Goal: Check status: Check status

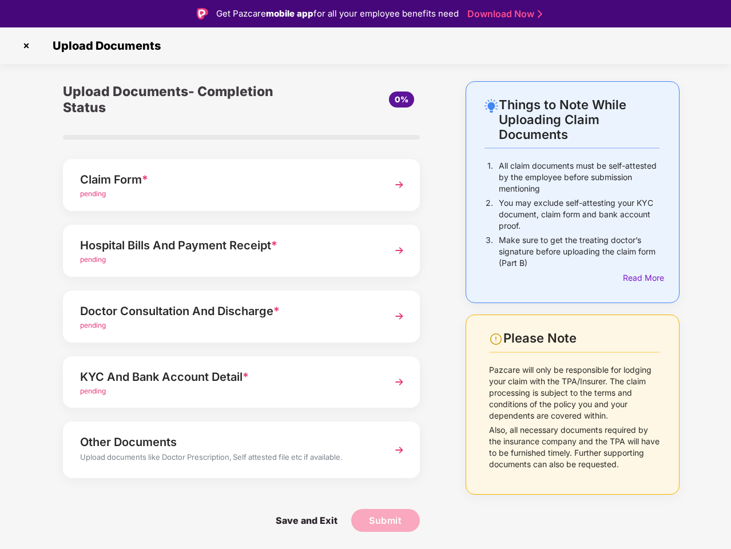
click at [26, 46] on img at bounding box center [26, 46] width 18 height 18
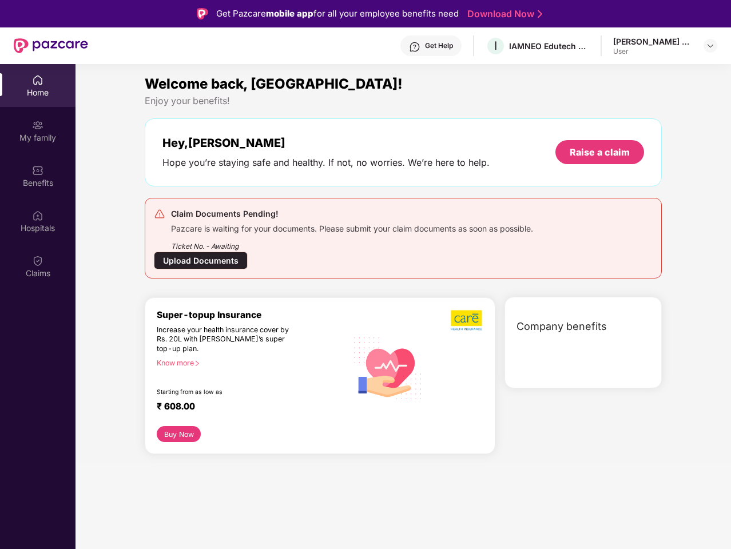
click at [641, 297] on div "Company benefits" at bounding box center [583, 343] width 157 height 92
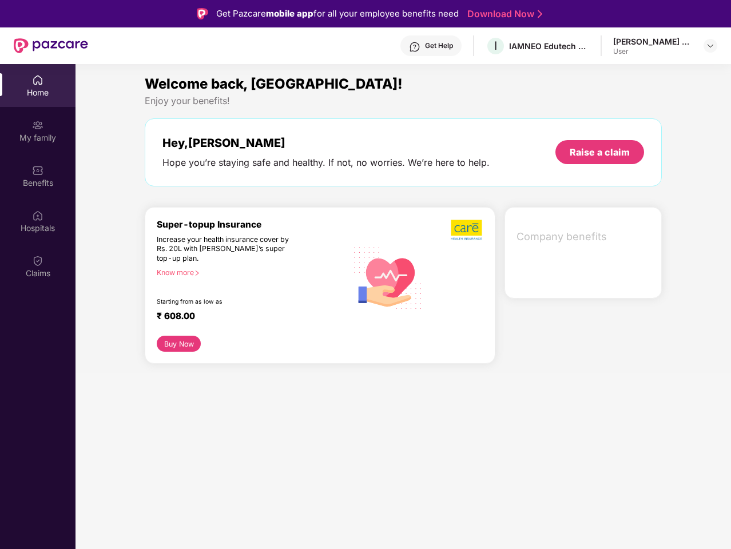
click at [241, 185] on div "Hey, [PERSON_NAME] you’re staying safe and healthy. If not, no worries. We’re h…" at bounding box center [403, 152] width 517 height 68
click at [241, 251] on div "Increase your health insurance cover by Rs. 20L with [PERSON_NAME]’s super top-…" at bounding box center [227, 249] width 141 height 29
click at [241, 316] on div "₹ 608.00" at bounding box center [246, 318] width 179 height 14
